Goal: Transaction & Acquisition: Purchase product/service

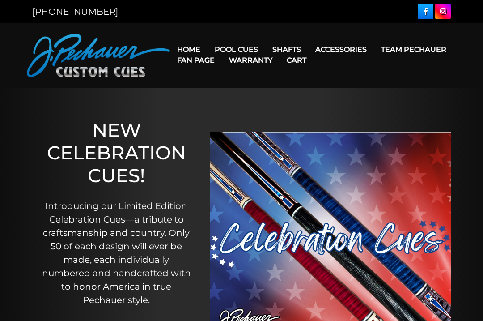
click at [298, 94] on link "Pro Series (R) – NEW" at bounding box center [264, 87] width 110 height 13
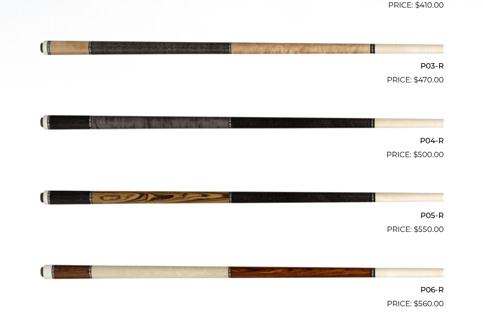
scroll to position [426, 0]
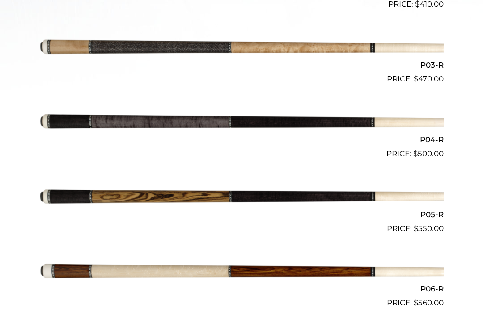
click at [300, 46] on img at bounding box center [241, 47] width 405 height 67
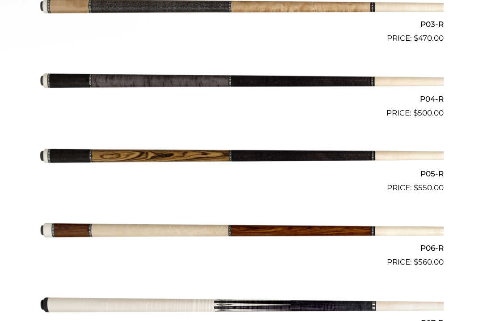
scroll to position [466, 0]
click at [281, 156] on img at bounding box center [241, 156] width 405 height 67
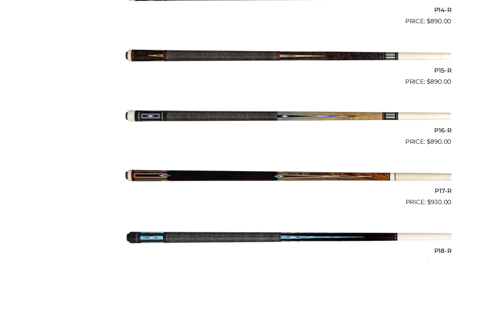
scroll to position [1354, 0]
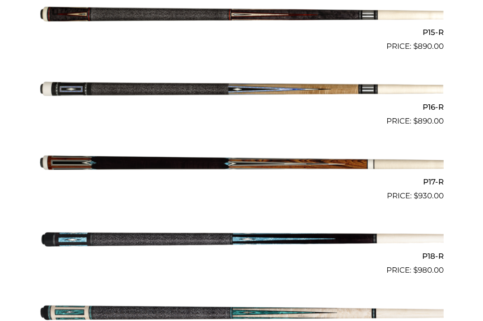
click at [332, 161] on img at bounding box center [241, 164] width 405 height 67
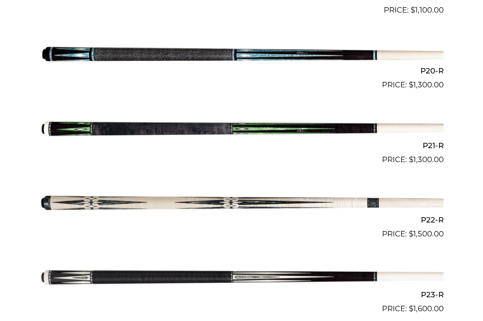
scroll to position [1687, 0]
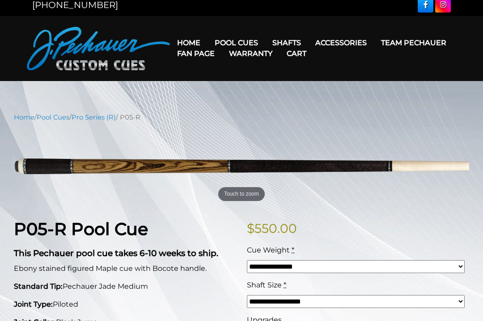
scroll to position [6, 0]
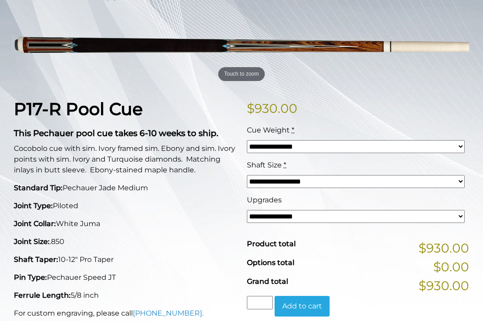
scroll to position [129, 0]
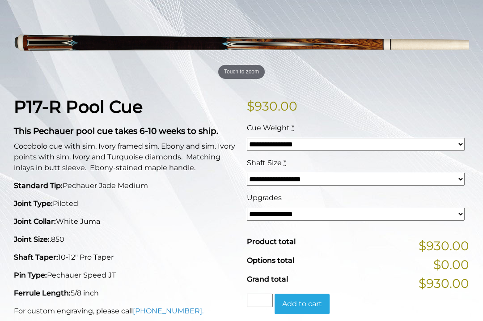
click at [407, 218] on select "**********" at bounding box center [356, 214] width 218 height 13
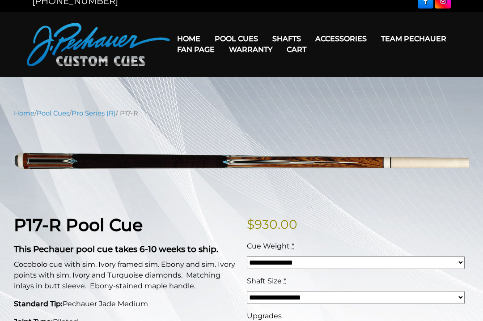
scroll to position [0, 0]
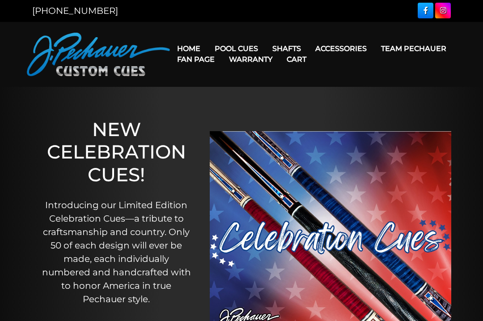
scroll to position [9, 0]
